Goal: Task Accomplishment & Management: Use online tool/utility

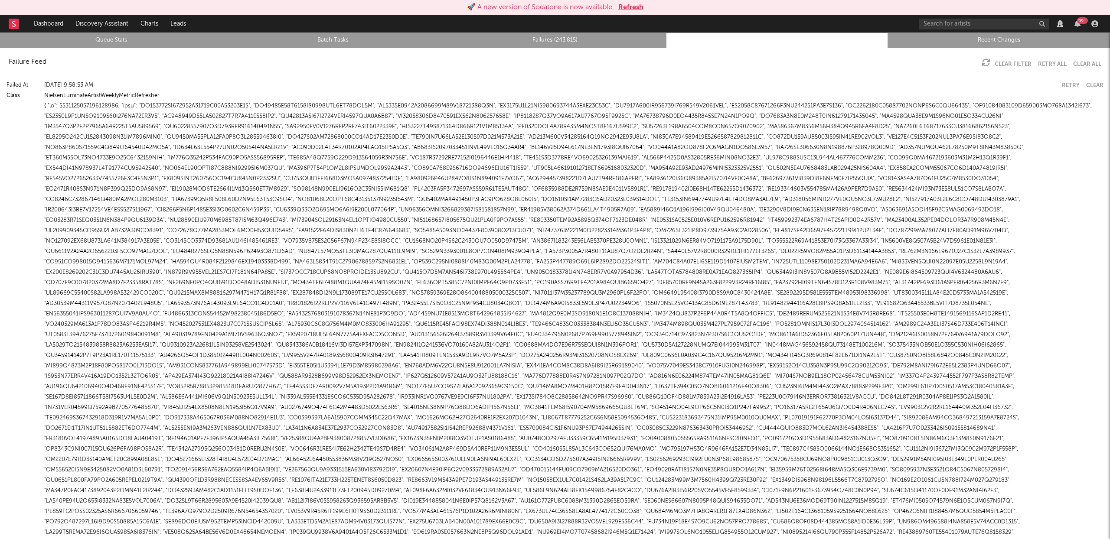
scroll to position [1026, 0]
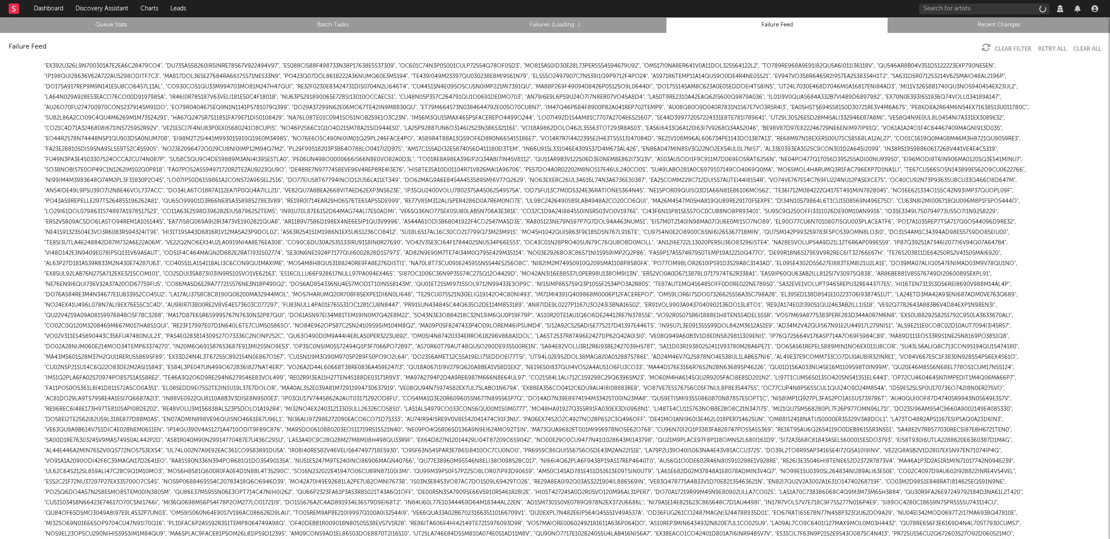
scroll to position [916, 0]
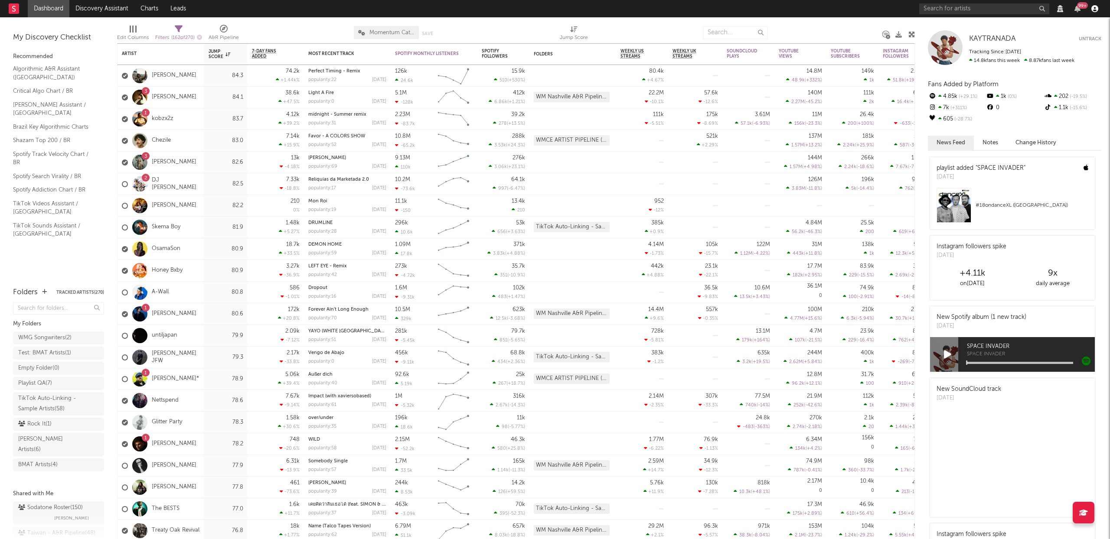
click at [1094, 7] on icon "button" at bounding box center [1094, 8] width 7 height 7
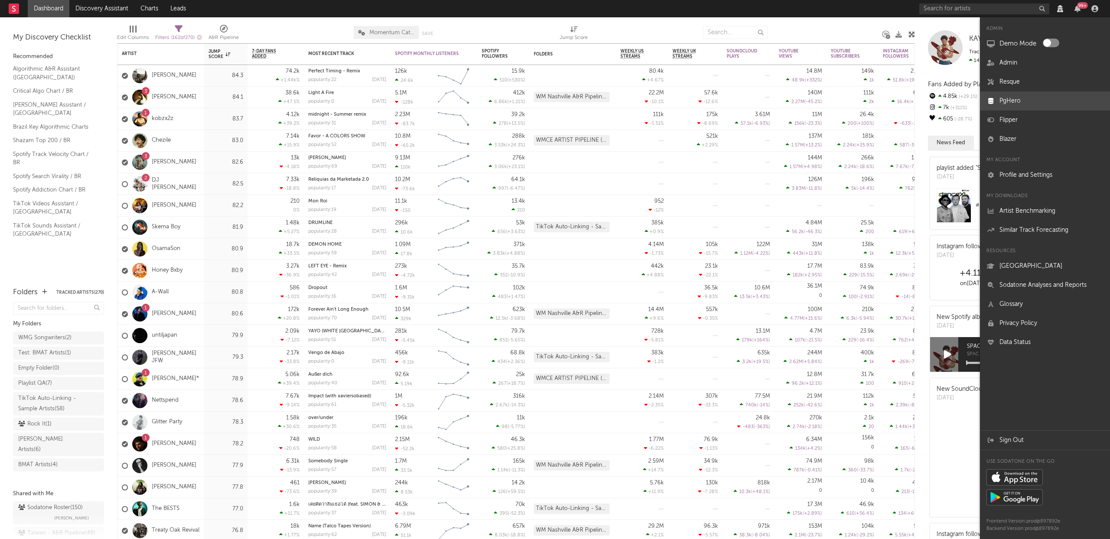
click at [1017, 99] on link "PgHero" at bounding box center [1045, 100] width 130 height 19
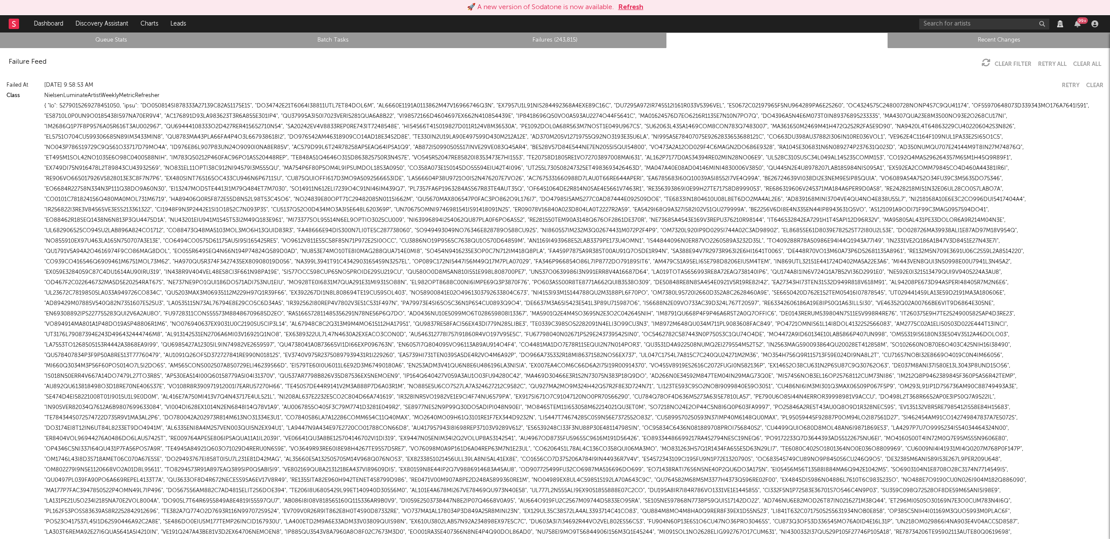
scroll to position [1026, 0]
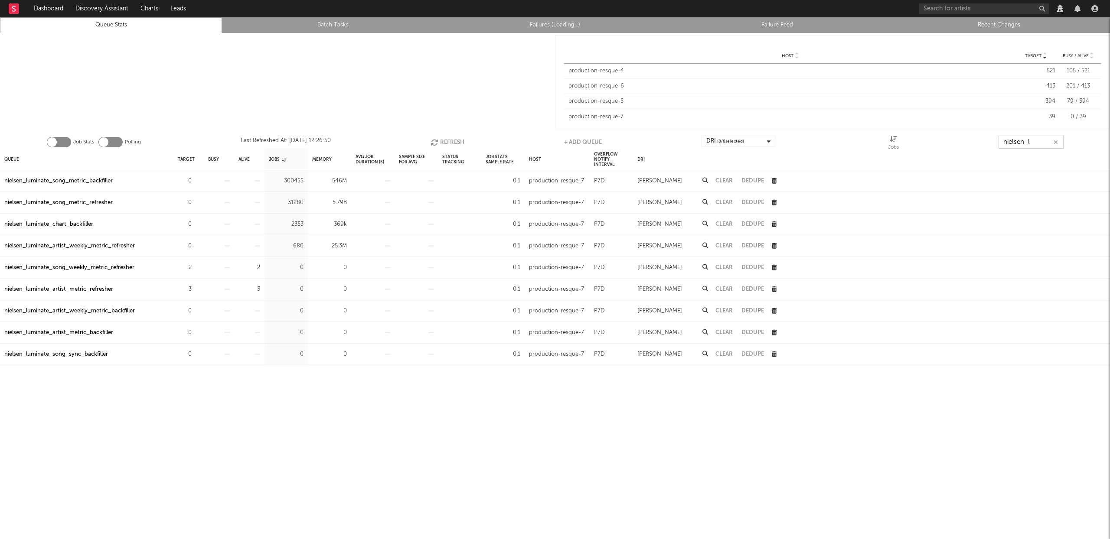
click at [1032, 144] on input "nielsen_l" at bounding box center [1030, 142] width 65 height 13
type input "nielsen_lum"
